Goal: Task Accomplishment & Management: Manage account settings

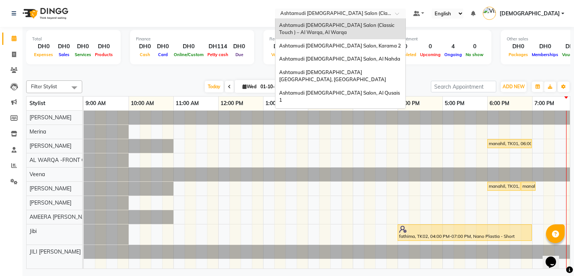
click at [377, 9] on div "Select Location × Ashtamudi Ladies Salon (Classic Touch ) – Al Warqa, Al Warqa" at bounding box center [340, 14] width 131 height 10
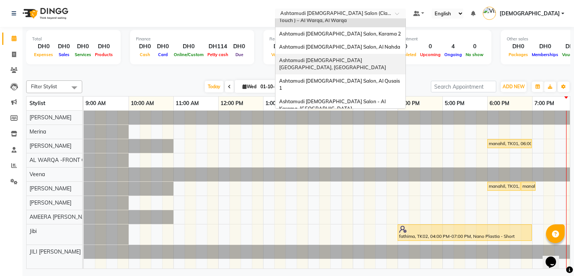
scroll to position [18, 0]
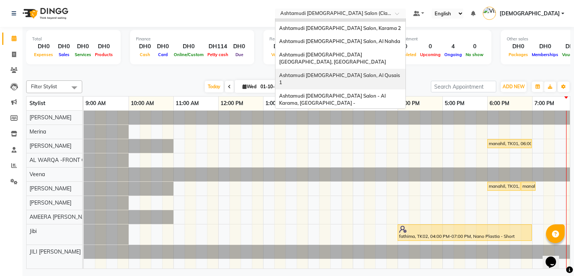
click at [387, 72] on div "Ashtamudi [DEMOGRAPHIC_DATA] Salon, Al Qusais 1" at bounding box center [341, 79] width 130 height 21
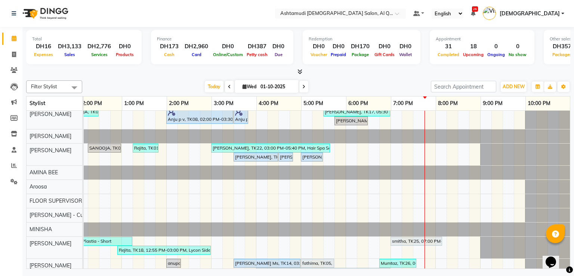
scroll to position [359, 0]
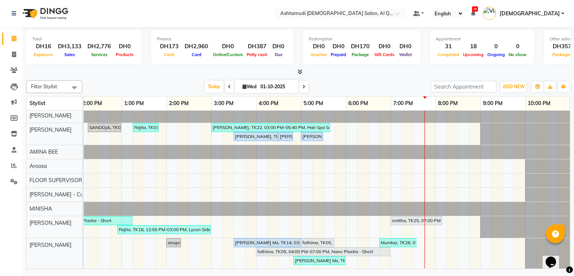
click at [554, 12] on span "[DEMOGRAPHIC_DATA]" at bounding box center [530, 14] width 60 height 8
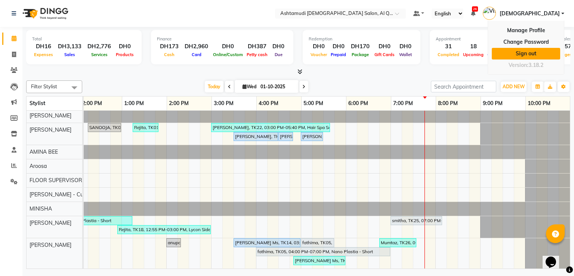
click at [532, 51] on link "Sign out" at bounding box center [526, 54] width 68 height 12
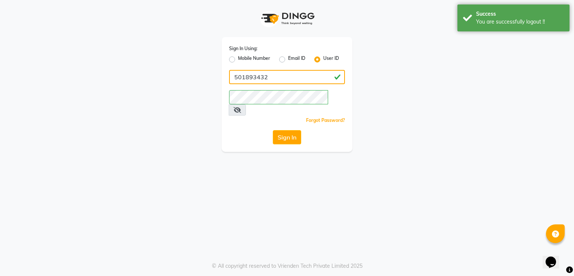
click at [293, 80] on input "501893432" at bounding box center [287, 77] width 116 height 14
drag, startPoint x: 293, startPoint y: 80, endPoint x: 269, endPoint y: 79, distance: 24.3
click at [270, 79] on input "501893432" at bounding box center [287, 77] width 116 height 14
type input "ashtamudi"
click at [297, 130] on button "Sign In" at bounding box center [287, 137] width 28 height 14
